Goal: Task Accomplishment & Management: Manage account settings

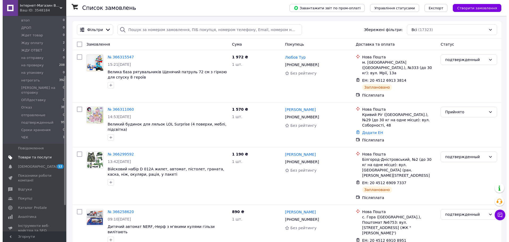
scroll to position [99, 0]
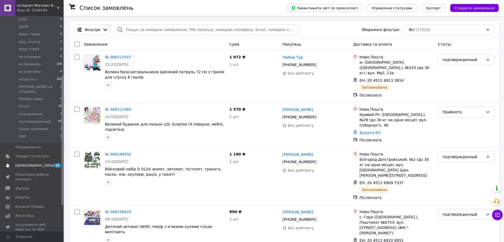
click at [34, 163] on span "[DEMOGRAPHIC_DATA]" at bounding box center [34, 165] width 39 height 5
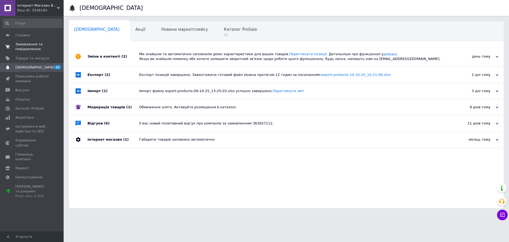
click at [53, 51] on span "0 0" at bounding box center [56, 47] width 15 height 10
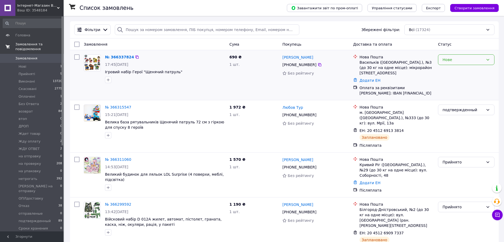
click at [474, 63] on div "Нове" at bounding box center [466, 59] width 56 height 11
click at [466, 71] on li "Прийнято" at bounding box center [466, 72] width 56 height 10
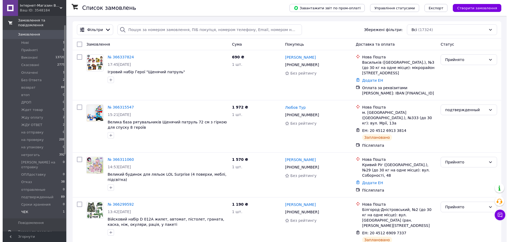
scroll to position [66, 0]
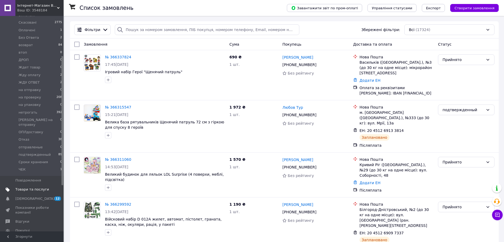
click at [48, 185] on link "Товари та послуги" at bounding box center [32, 189] width 65 height 9
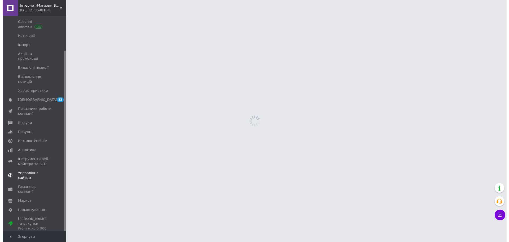
scroll to position [41, 0]
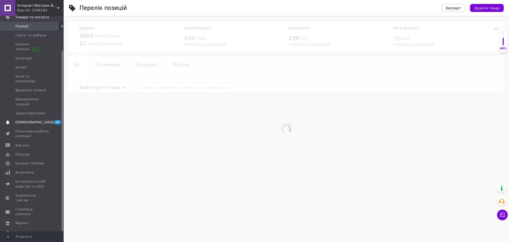
click at [51, 120] on span "12 0" at bounding box center [56, 122] width 15 height 5
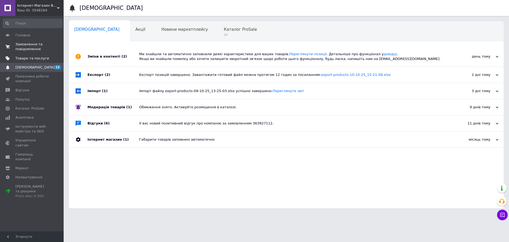
click at [28, 61] on link "Товари та послуги" at bounding box center [32, 58] width 65 height 9
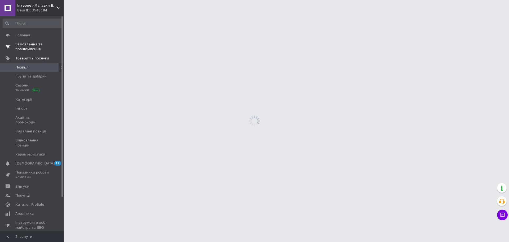
click at [24, 49] on span "Замовлення та повідомлення" at bounding box center [32, 47] width 34 height 10
